Goal: Task Accomplishment & Management: Use online tool/utility

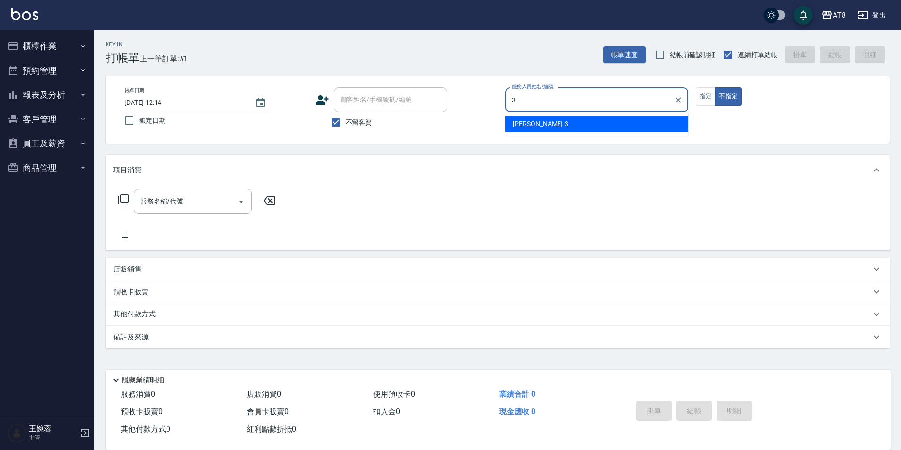
type input "[PERSON_NAME]-3"
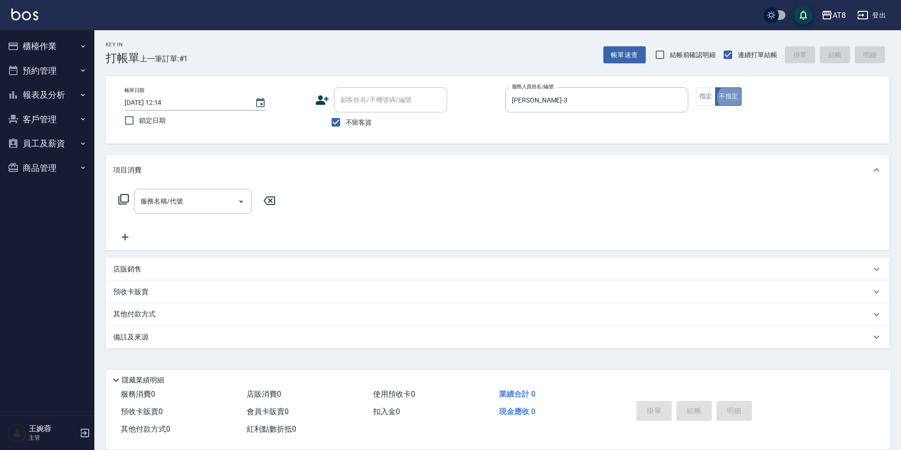
type button "false"
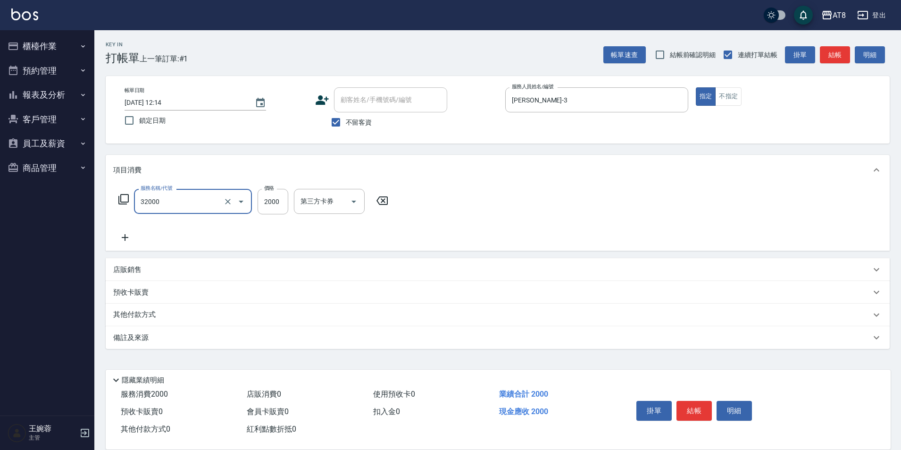
type input "燙髮(32000)"
click at [712, 406] on button "結帳" at bounding box center [694, 411] width 35 height 20
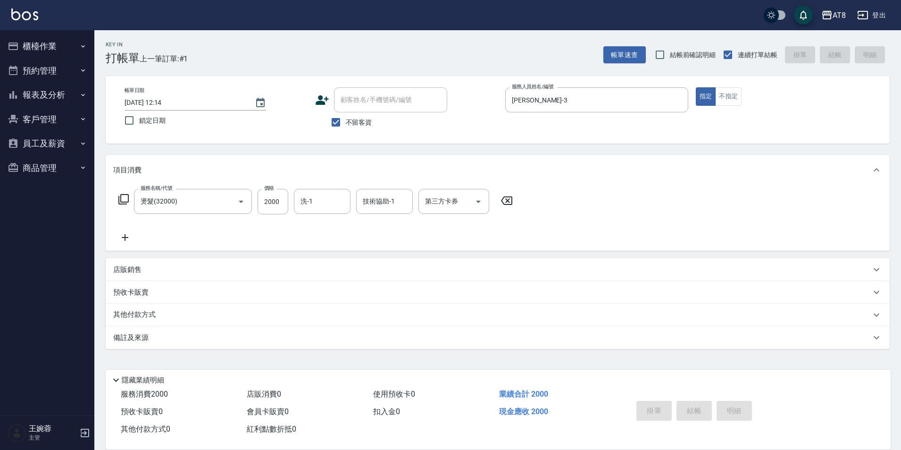
type input "[DATE] 12:47"
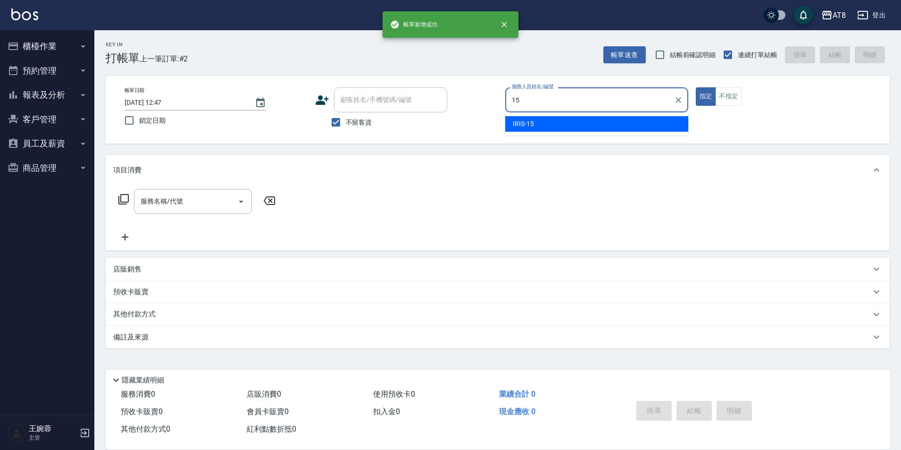
type input "IRIS-15"
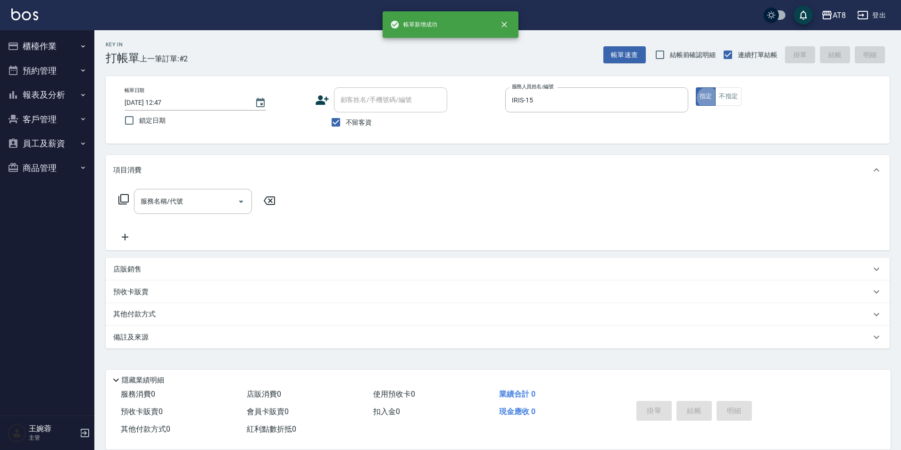
type button "true"
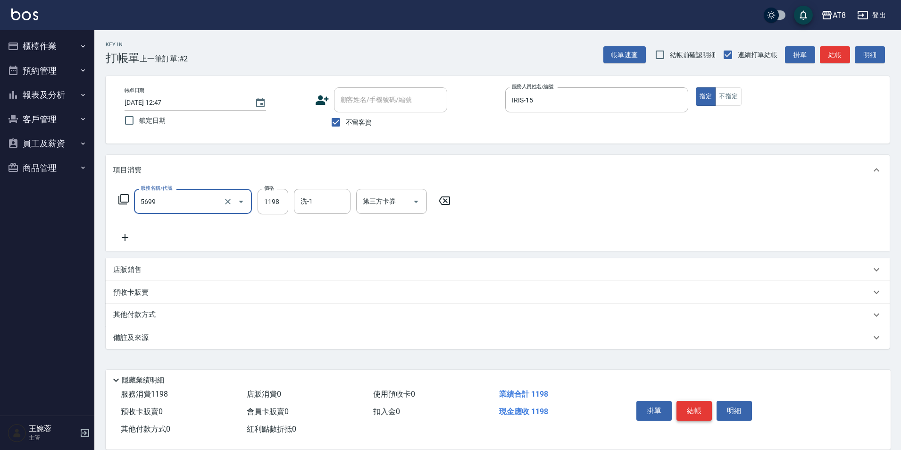
type input "水沁涼套餐(5699)"
type input "助理-22"
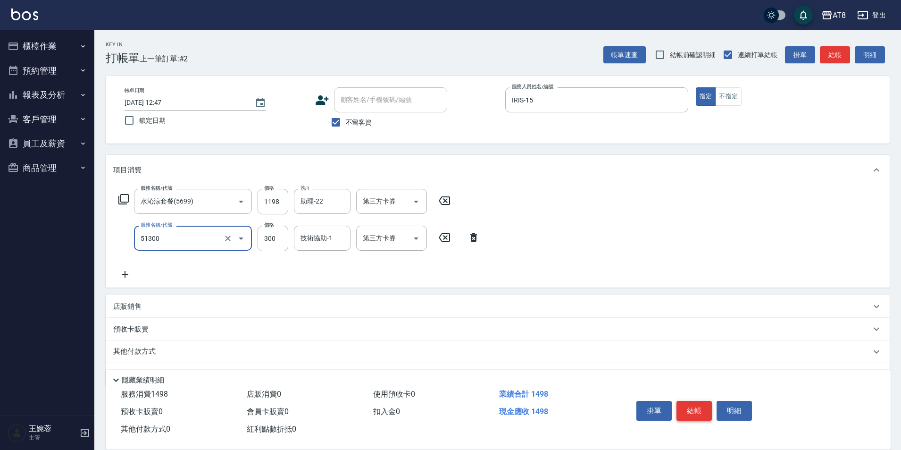
type input "頭皮隔離(51300)"
type input "200"
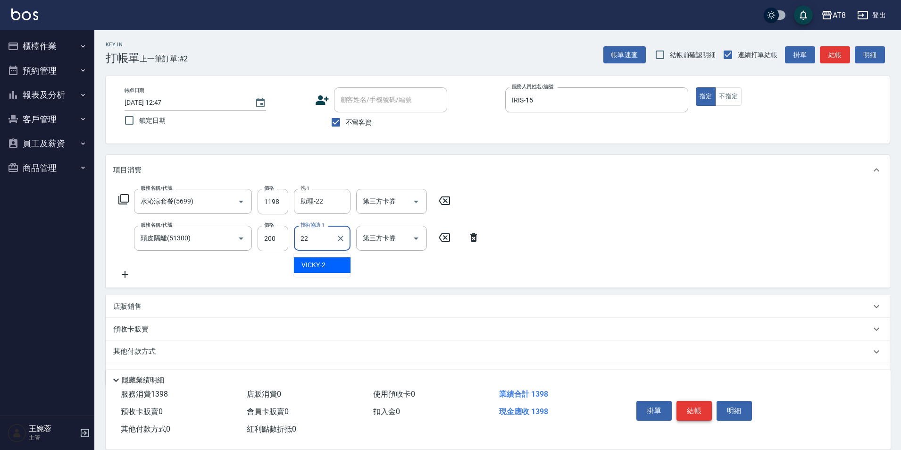
type input "助理-22"
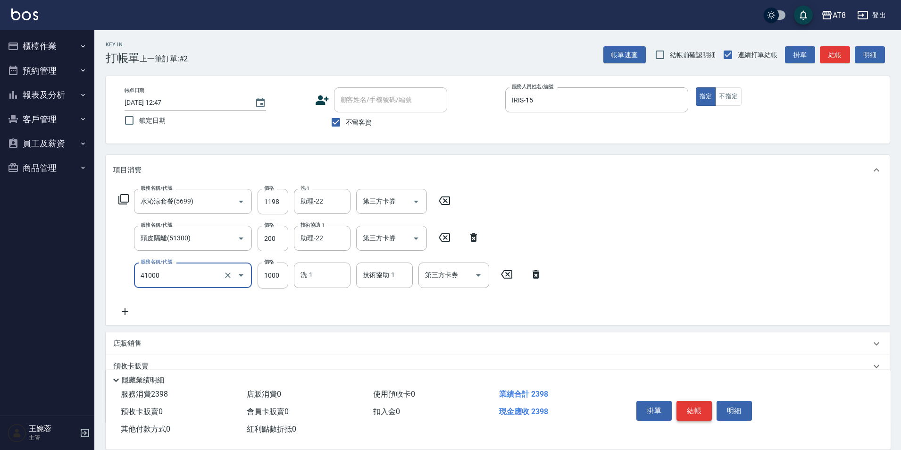
type input "染髮(41000)"
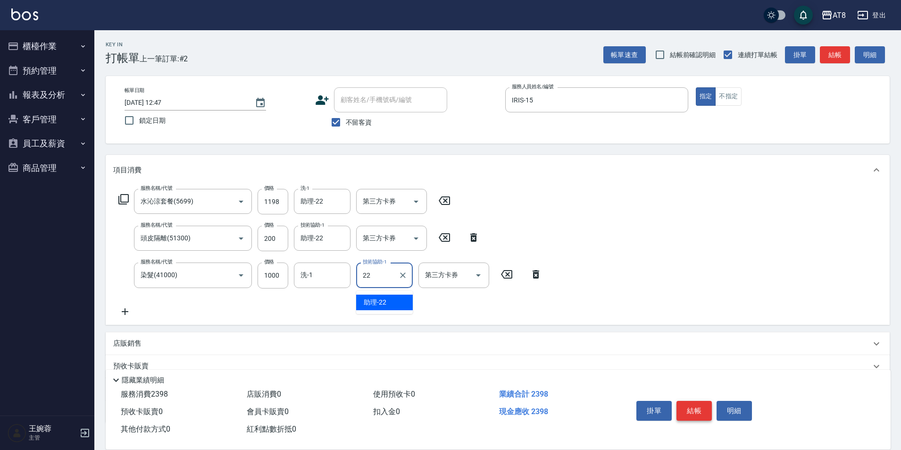
type input "助理-22"
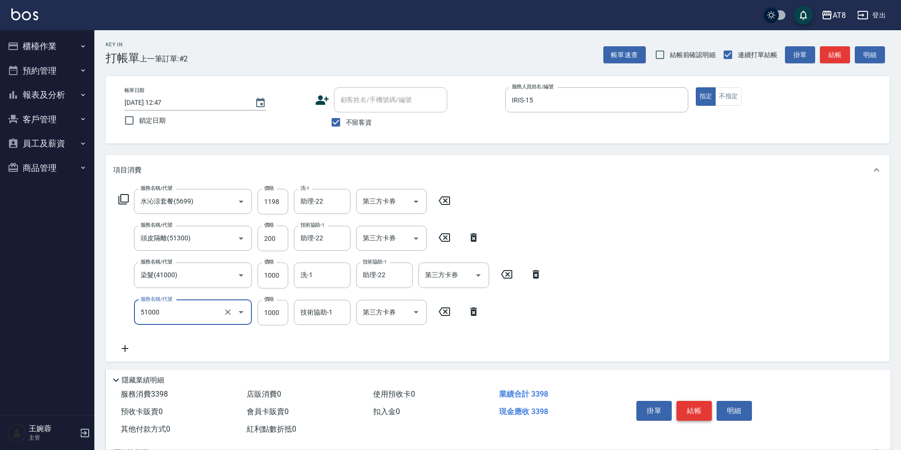
type input "酵素護髮(51000)"
type input "700"
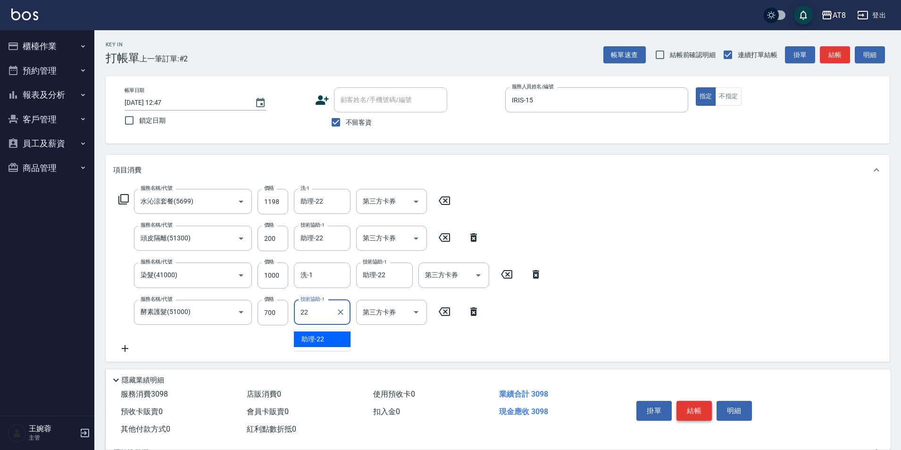
type input "助理-22"
click at [698, 401] on button "結帳" at bounding box center [694, 411] width 35 height 20
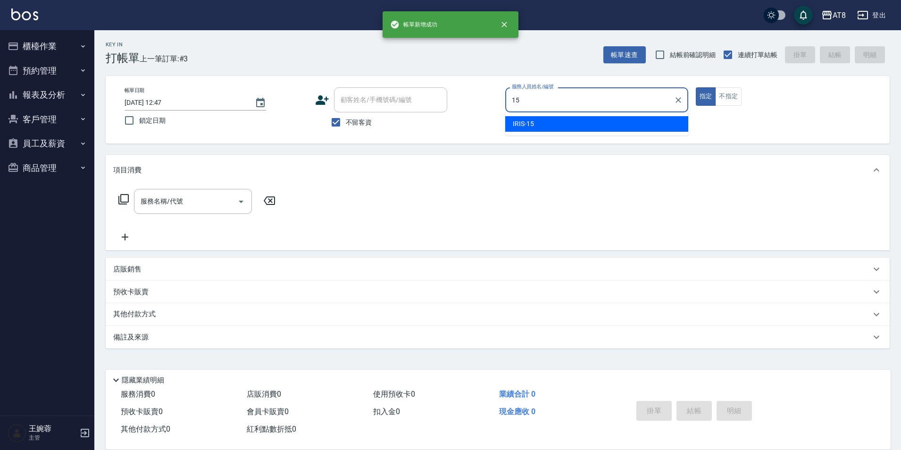
type input "IRIS-15"
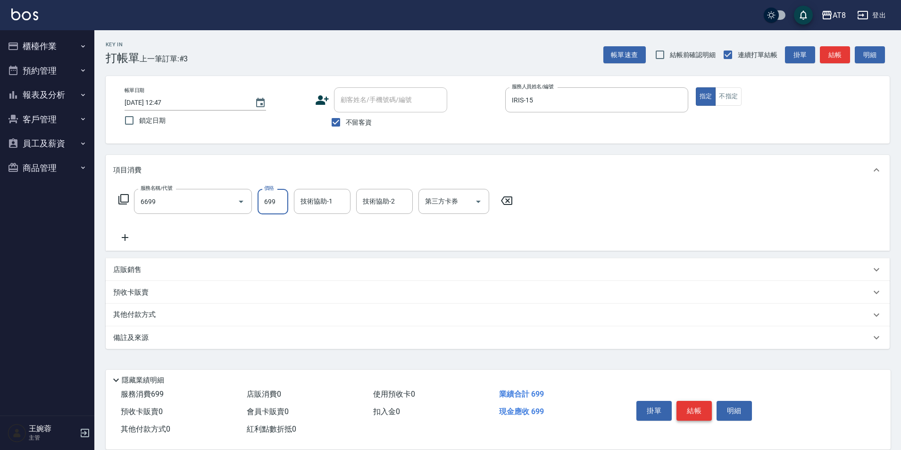
type input "SPA699(6699)"
type input "助理-28"
click at [707, 406] on button "結帳" at bounding box center [694, 411] width 35 height 20
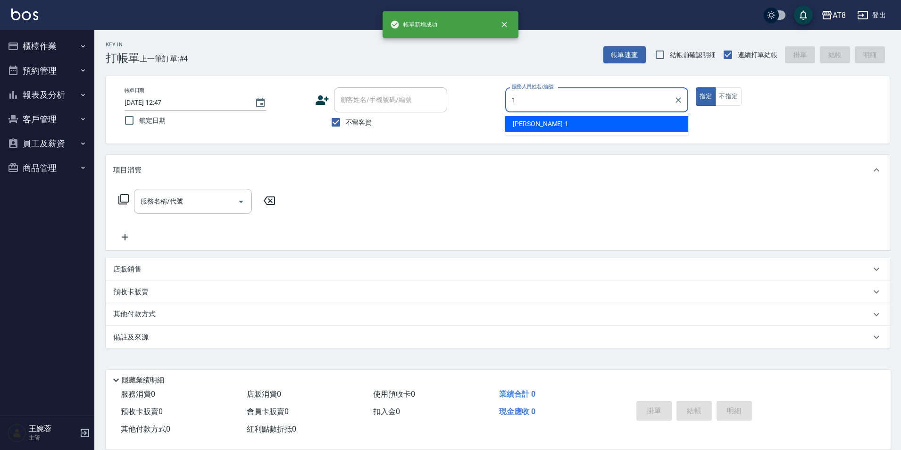
type input "YUKI-1"
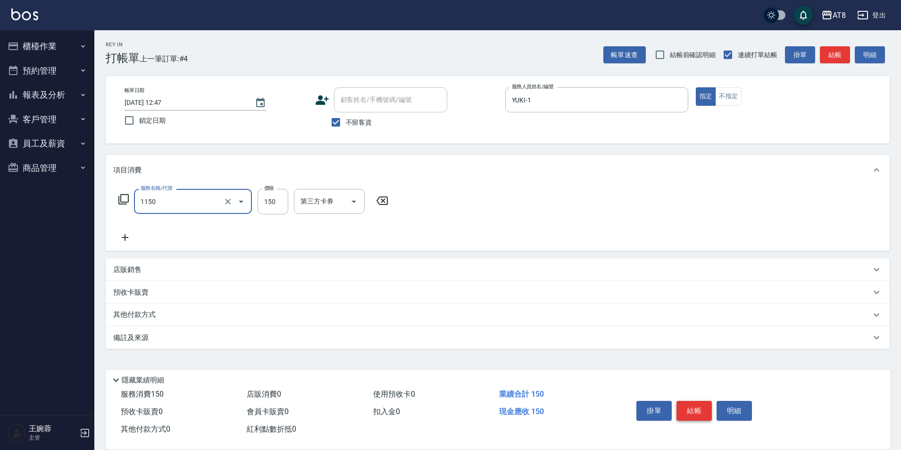
type input "洗髮(1150)"
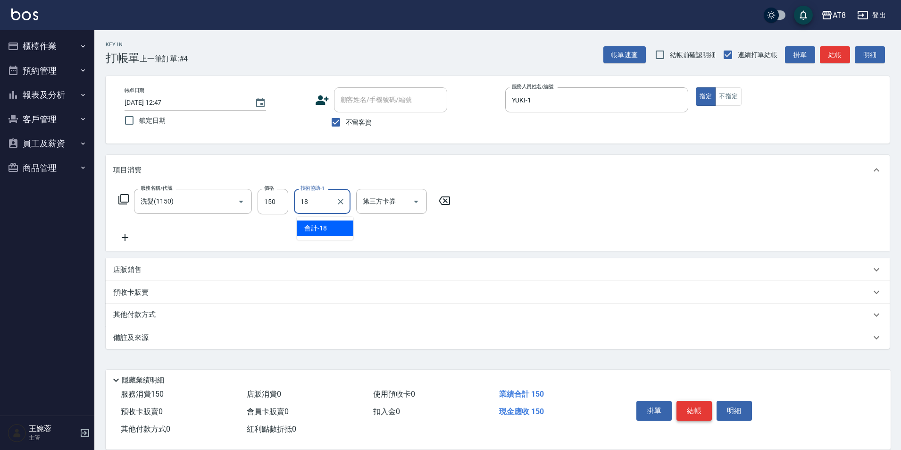
type input "會計-18"
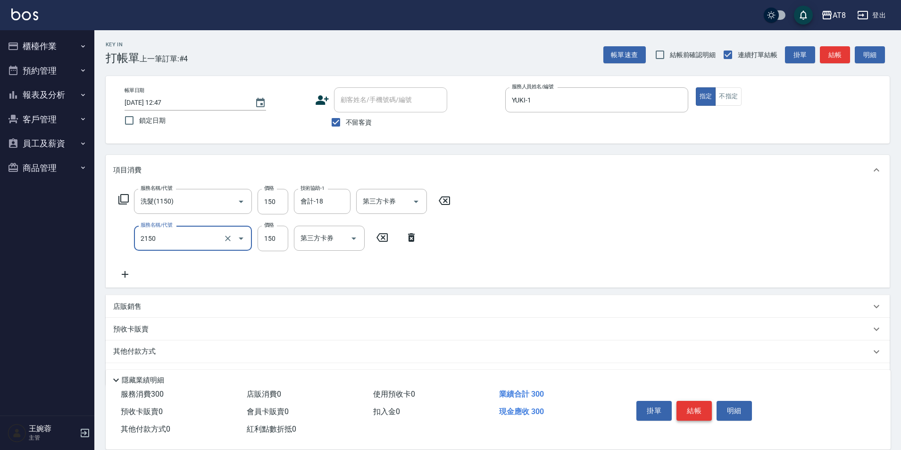
type input "剪髮(2150)"
click at [707, 406] on button "結帳" at bounding box center [694, 411] width 35 height 20
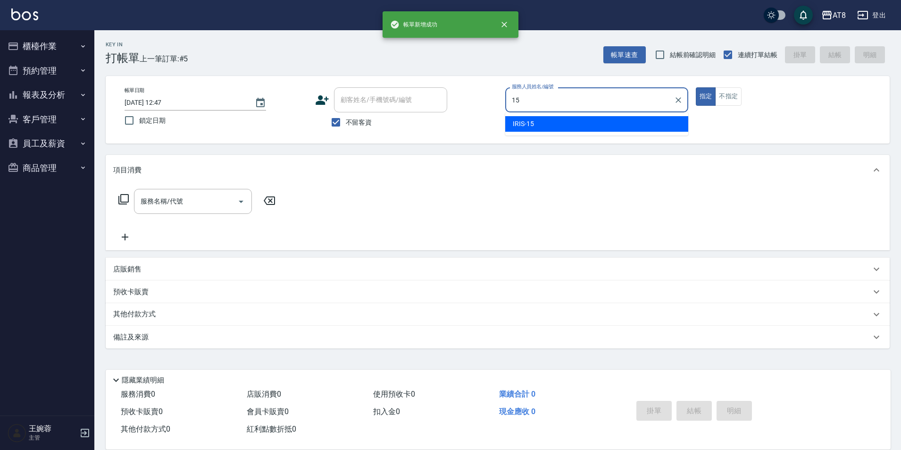
type input "IRIS-15"
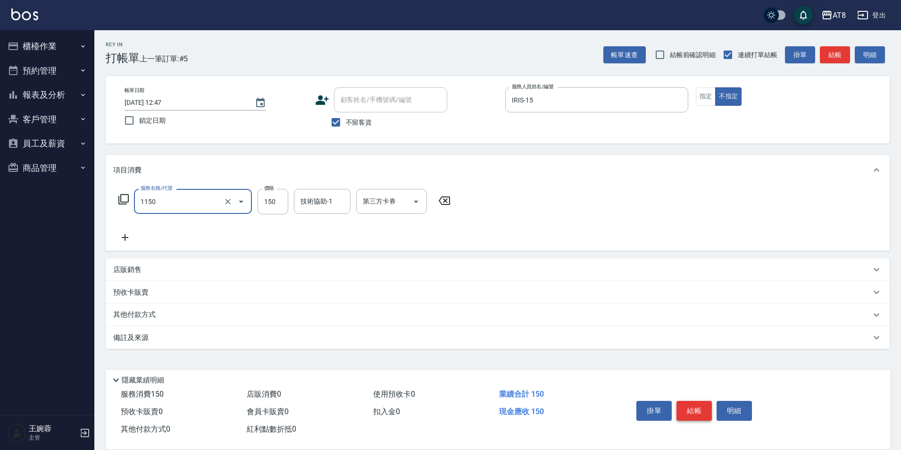
type input "洗髮(1150)"
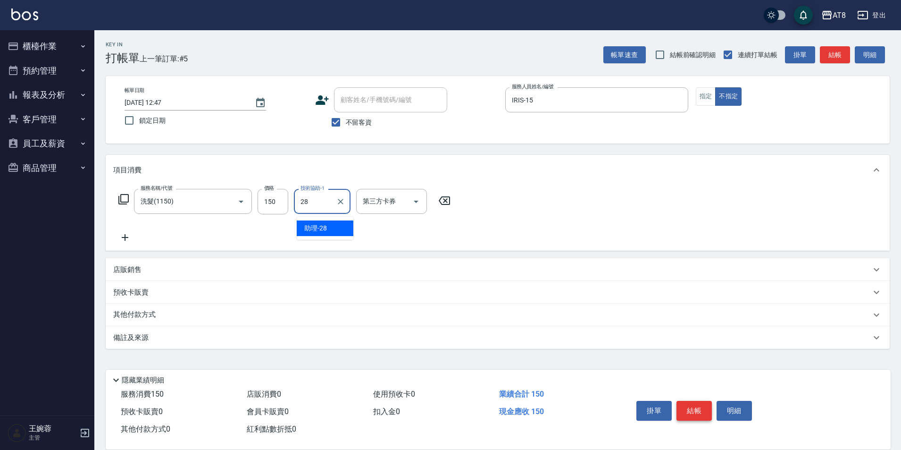
type input "助理-28"
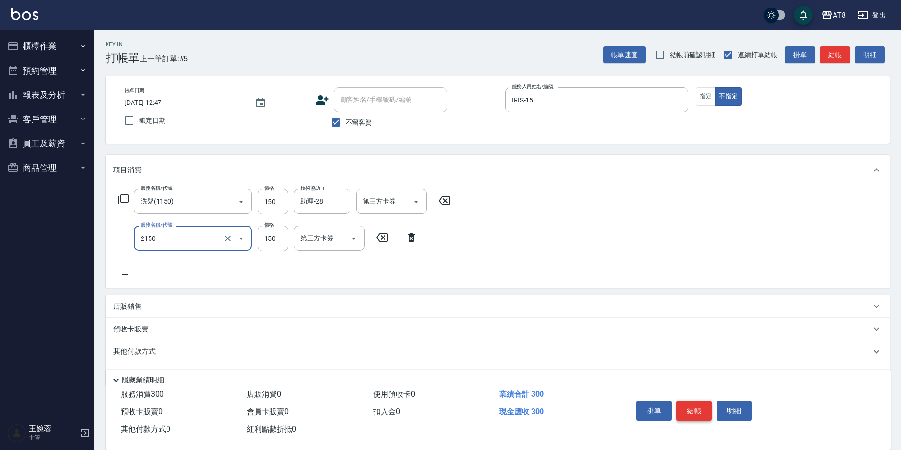
type input "剪髮(2150)"
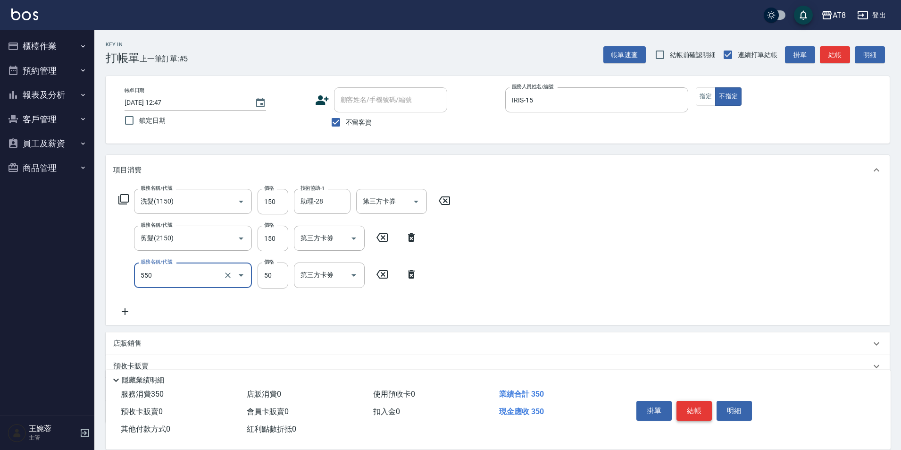
type input "精油或深層(550)"
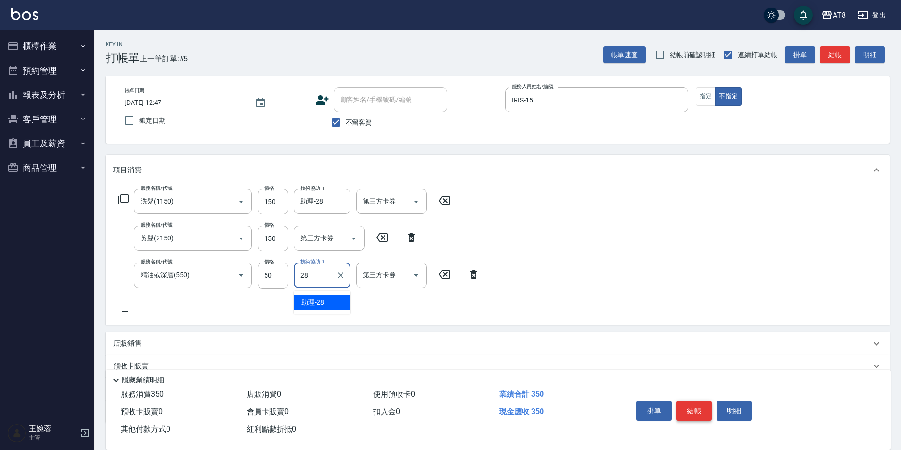
type input "助理-28"
click at [707, 406] on button "結帳" at bounding box center [694, 411] width 35 height 20
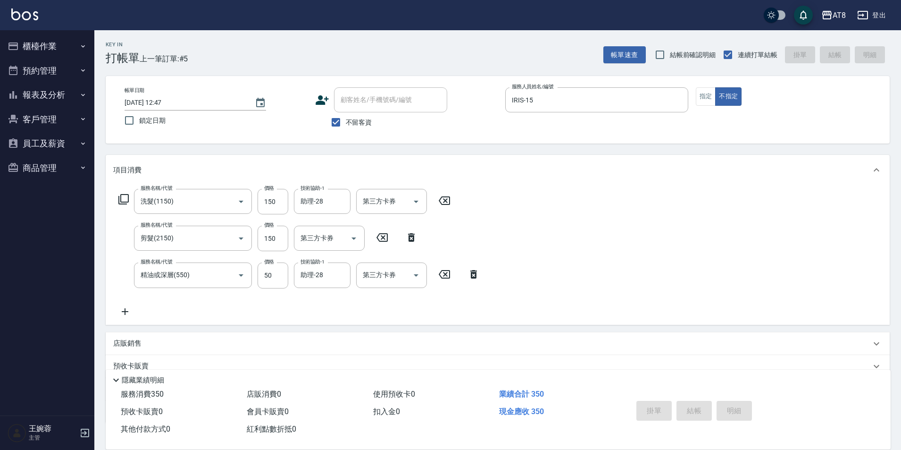
type input "[DATE] 12:48"
